Goal: Task Accomplishment & Management: Complete application form

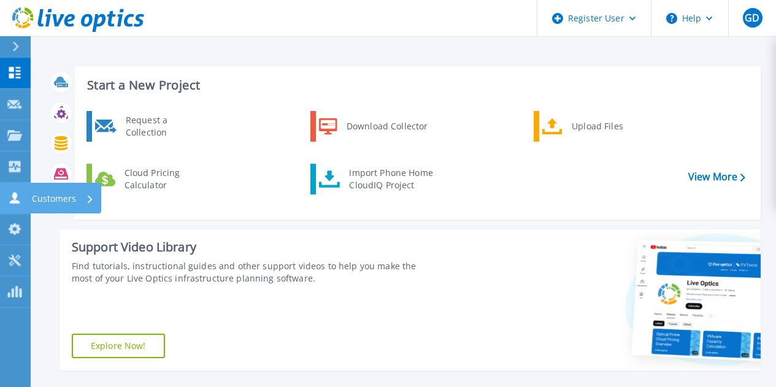
click at [13, 189] on link "Customers Customers" at bounding box center [15, 198] width 31 height 31
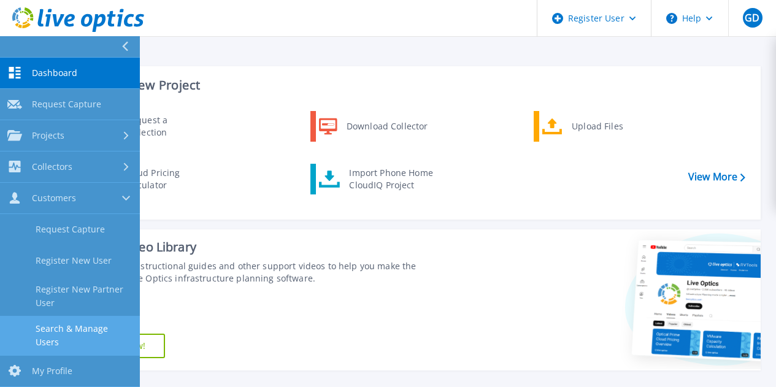
click at [81, 328] on link "Search & Manage Users" at bounding box center [70, 335] width 140 height 39
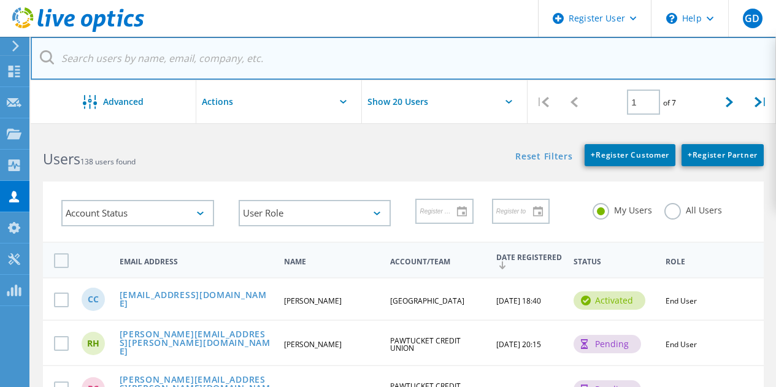
click at [268, 55] on input "text" at bounding box center [404, 58] width 746 height 43
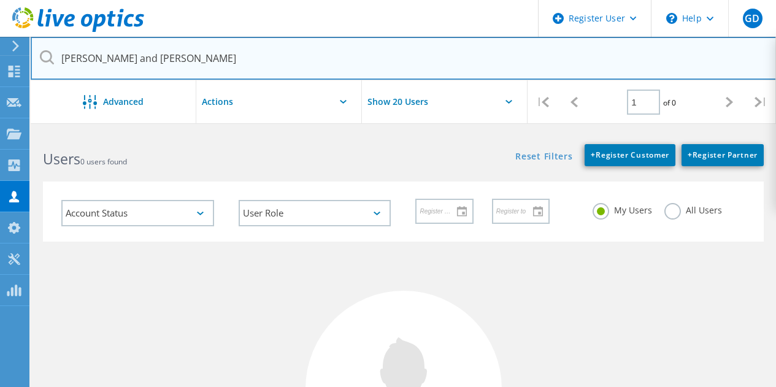
click at [102, 61] on input "adam and knight" at bounding box center [404, 58] width 746 height 43
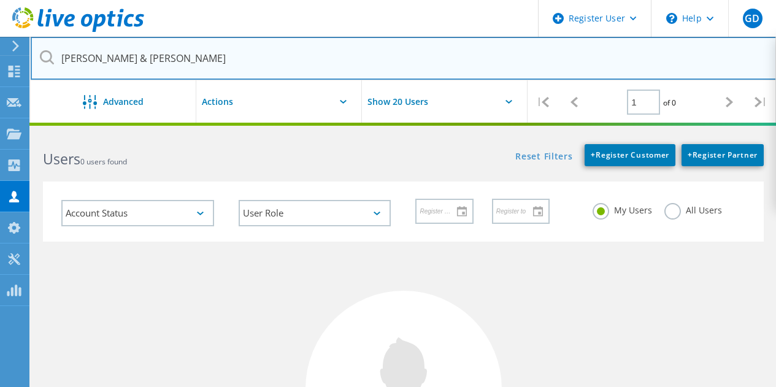
type input "adam & knight"
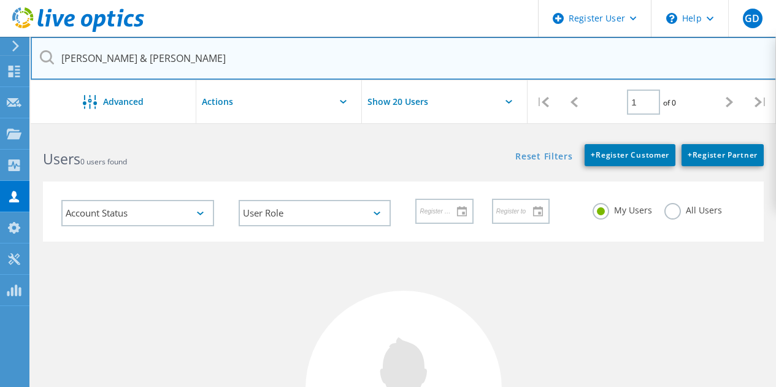
click at [437, 61] on input "adam & knight" at bounding box center [404, 58] width 746 height 43
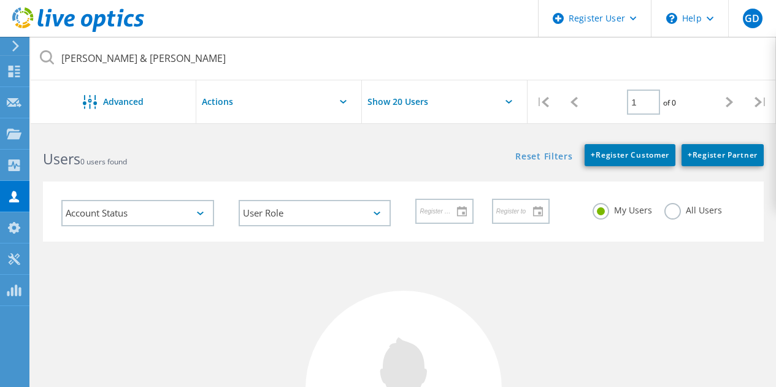
click at [422, 145] on div "Reset Filters + Register Customer + Register Partner Show Filters" at bounding box center [589, 149] width 372 height 34
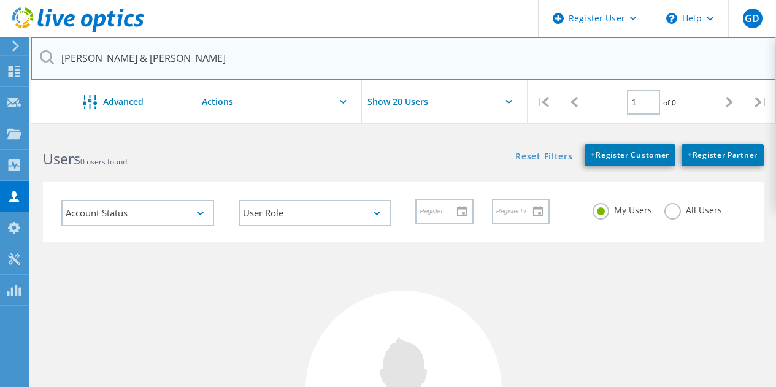
click at [333, 77] on input "adam & knight" at bounding box center [404, 58] width 746 height 43
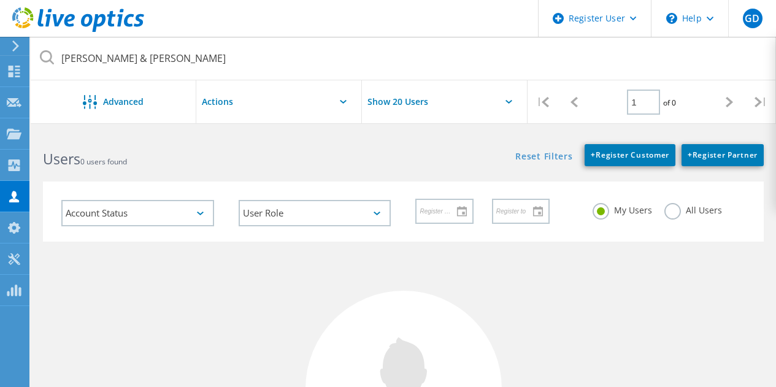
click at [385, 159] on h2 "Users 0 users found" at bounding box center [217, 159] width 348 height 20
click at [15, 128] on icon at bounding box center [14, 134] width 15 height 12
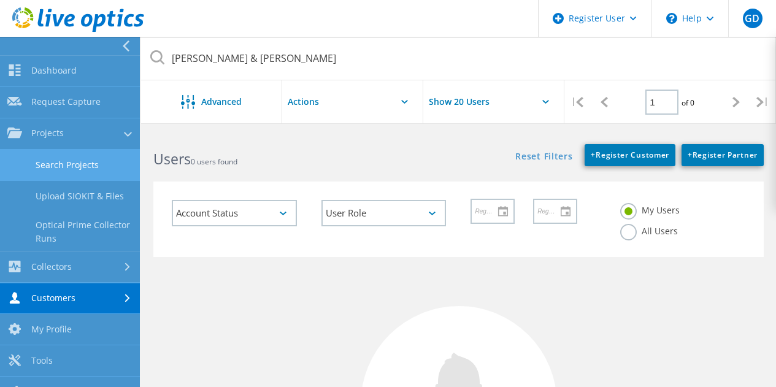
click at [82, 163] on link "Search Projects" at bounding box center [70, 165] width 140 height 31
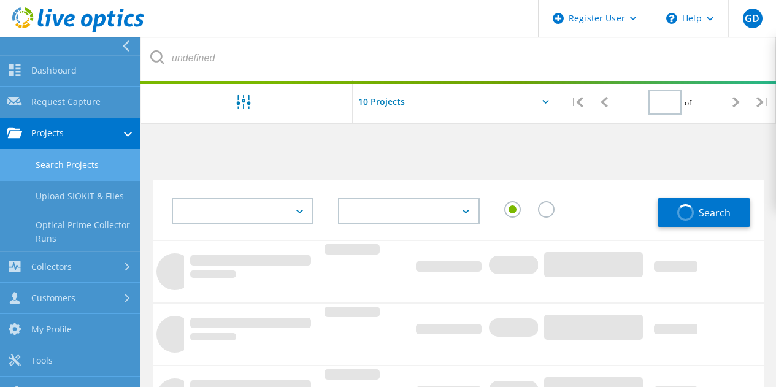
type input "1"
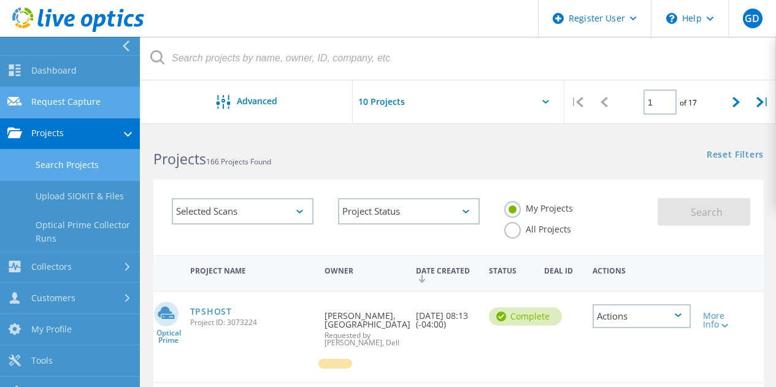
click at [85, 102] on link "Request Capture" at bounding box center [70, 102] width 140 height 31
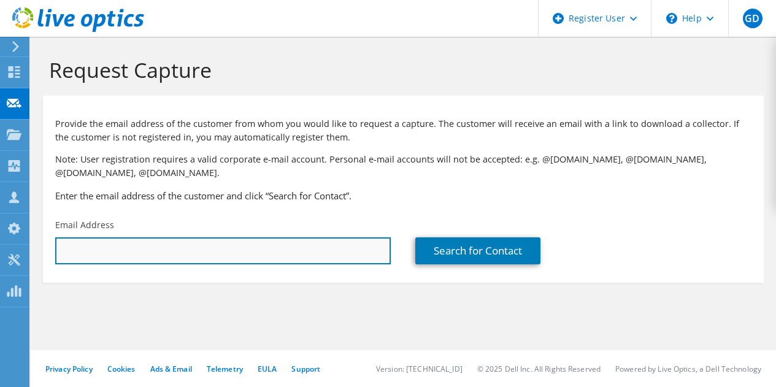
click at [239, 247] on input "text" at bounding box center [223, 250] width 336 height 27
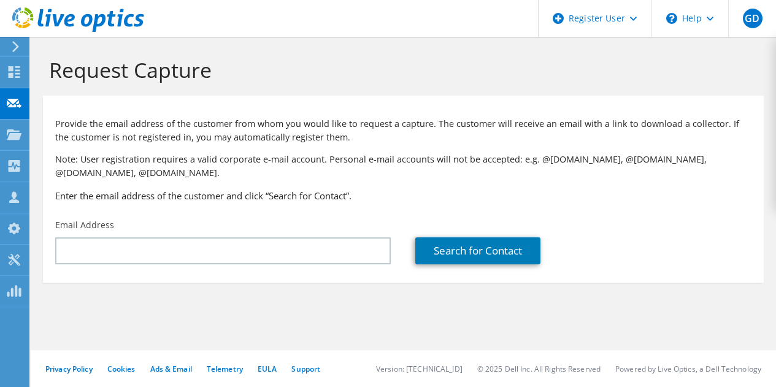
click at [418, 171] on p "Note: User registration requires a valid corporate e-mail account. Personal e-m…" at bounding box center [403, 166] width 696 height 27
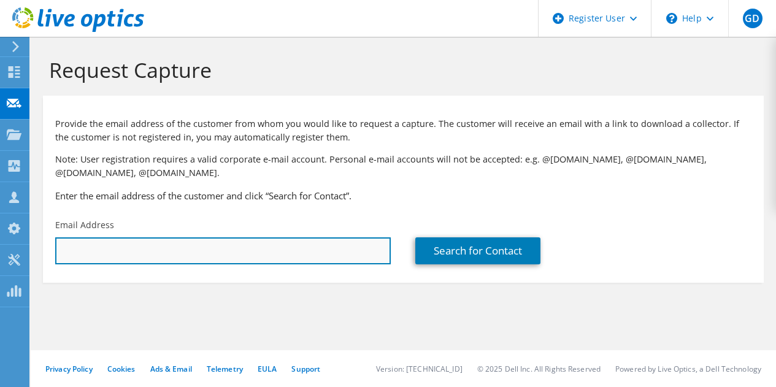
click at [310, 248] on input "text" at bounding box center [223, 250] width 336 height 27
type input "p"
click at [271, 250] on input "text" at bounding box center [223, 250] width 336 height 27
paste input "[EMAIL_ADDRESS][DOMAIN_NAME]"
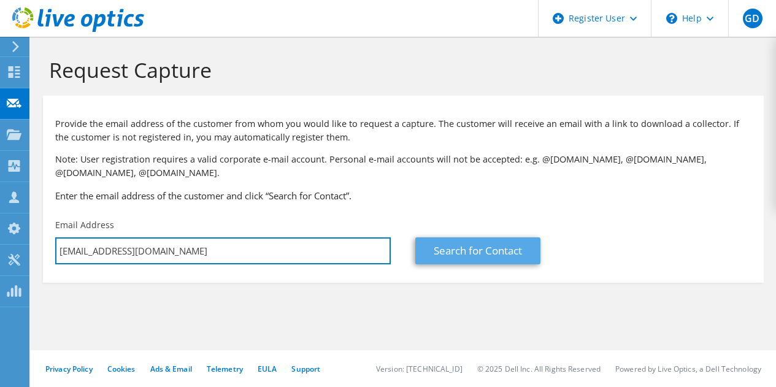
type input "[EMAIL_ADDRESS][DOMAIN_NAME]"
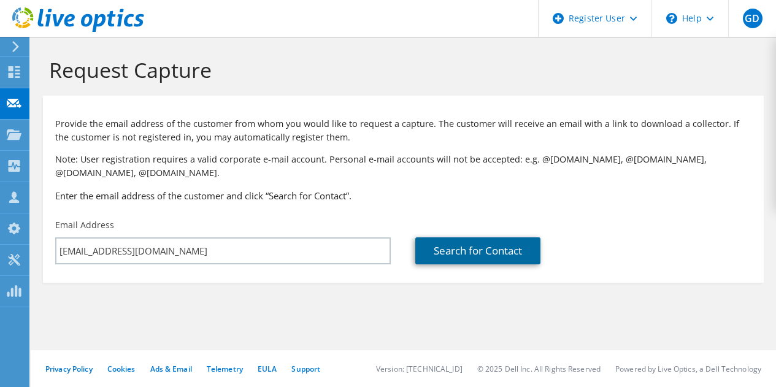
click at [462, 240] on link "Search for Contact" at bounding box center [477, 250] width 125 height 27
type input "kelsercorp"
type input "[PERSON_NAME]"
type input "[GEOGRAPHIC_DATA]"
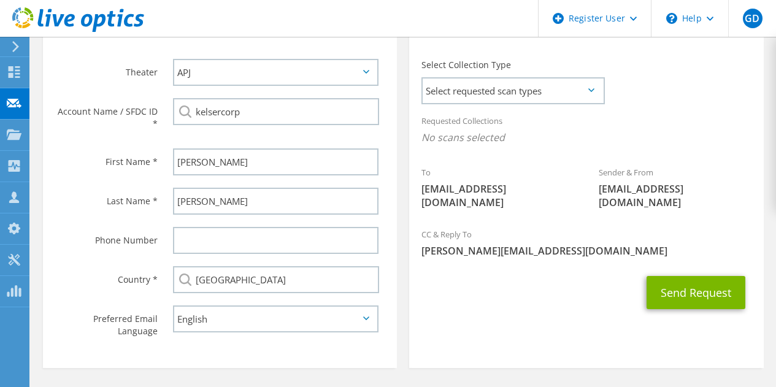
scroll to position [333, 0]
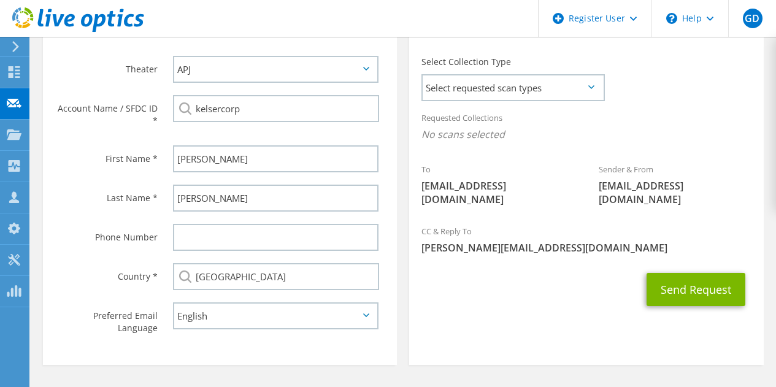
click at [467, 108] on div "Requested Collections No scans selected" at bounding box center [586, 127] width 354 height 45
click at [460, 96] on span "Select requested scan types" at bounding box center [513, 87] width 180 height 25
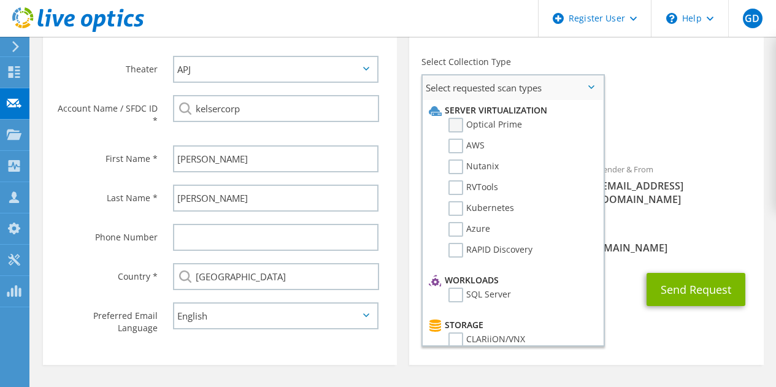
click at [469, 128] on label "Optical Prime" at bounding box center [486, 125] width 74 height 15
click at [0, 0] on input "Optical Prime" at bounding box center [0, 0] width 0 height 0
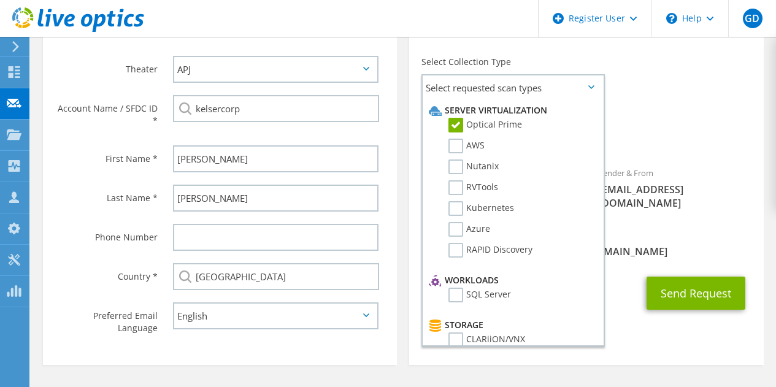
click at [661, 120] on div "Requested Collections No scans selected Optical Prime" at bounding box center [586, 129] width 354 height 49
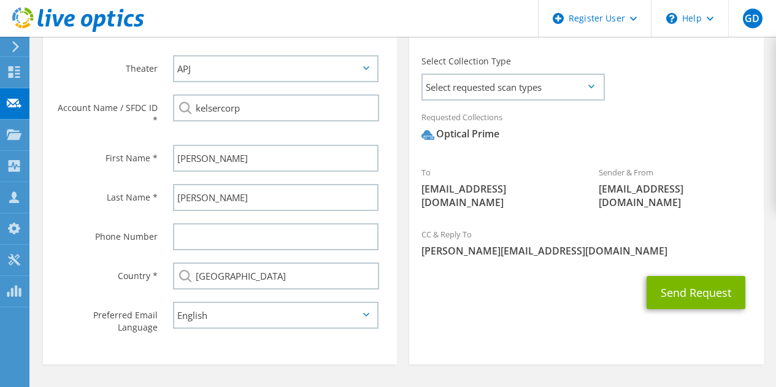
scroll to position [334, 0]
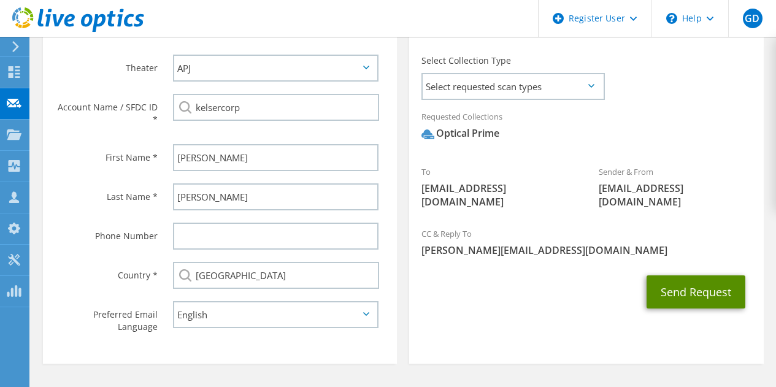
click at [675, 286] on button "Send Request" at bounding box center [696, 292] width 99 height 33
